Goal: Download file/media

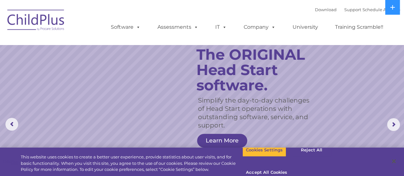
select select "MEDIUM"
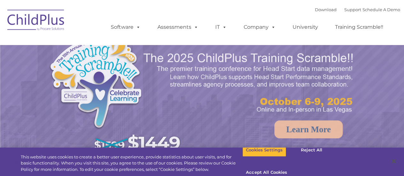
select select "MEDIUM"
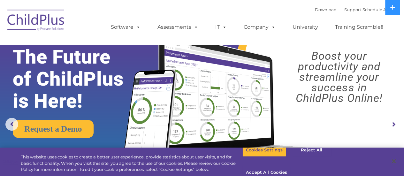
click at [35, 19] on img at bounding box center [36, 21] width 64 height 32
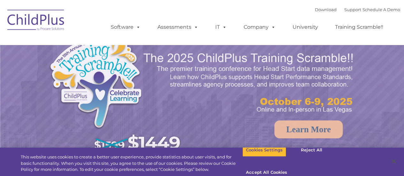
select select "MEDIUM"
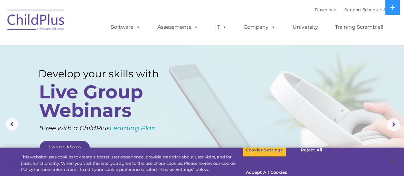
click at [270, 86] on rs-layer at bounding box center [202, 124] width 404 height 249
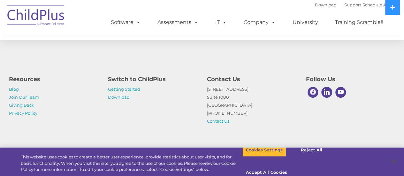
scroll to position [774, 0]
click at [125, 98] on link "Download" at bounding box center [119, 97] width 22 height 5
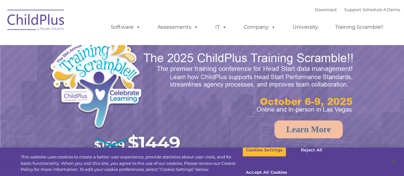
select select "MEDIUM"
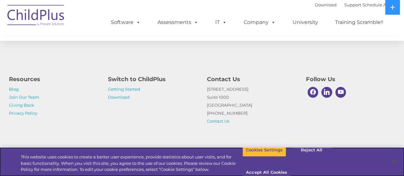
scroll to position [774, 0]
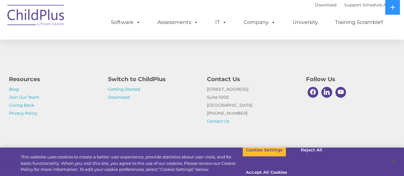
select select "MEDIUM"
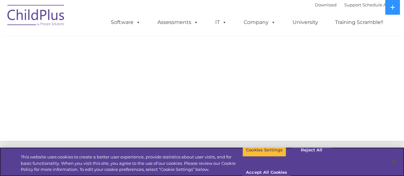
select select "MEDIUM"
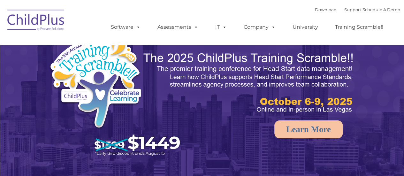
select select "MEDIUM"
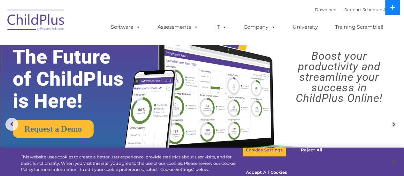
click at [393, 4] on button at bounding box center [392, 7] width 15 height 15
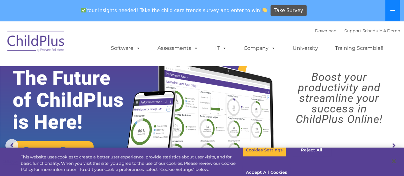
click at [391, 12] on icon at bounding box center [392, 10] width 5 height 5
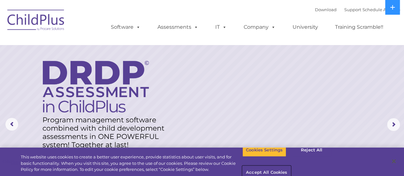
click at [291, 166] on button "Accept All Cookies" at bounding box center [267, 172] width 48 height 13
